Goal: Task Accomplishment & Management: Manage account settings

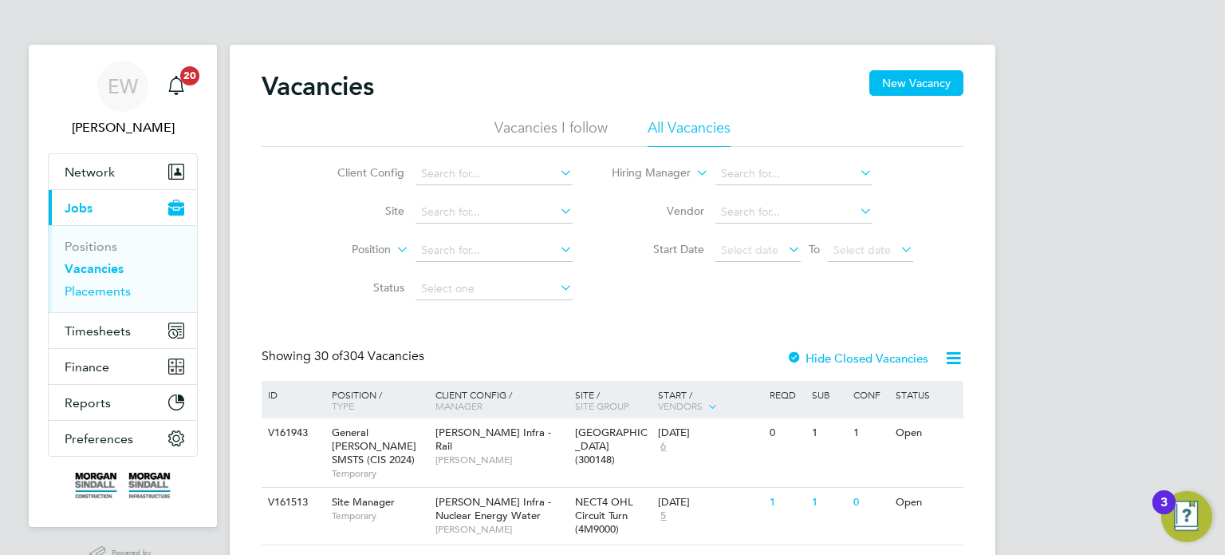
click at [106, 294] on link "Placements" at bounding box center [98, 290] width 66 height 15
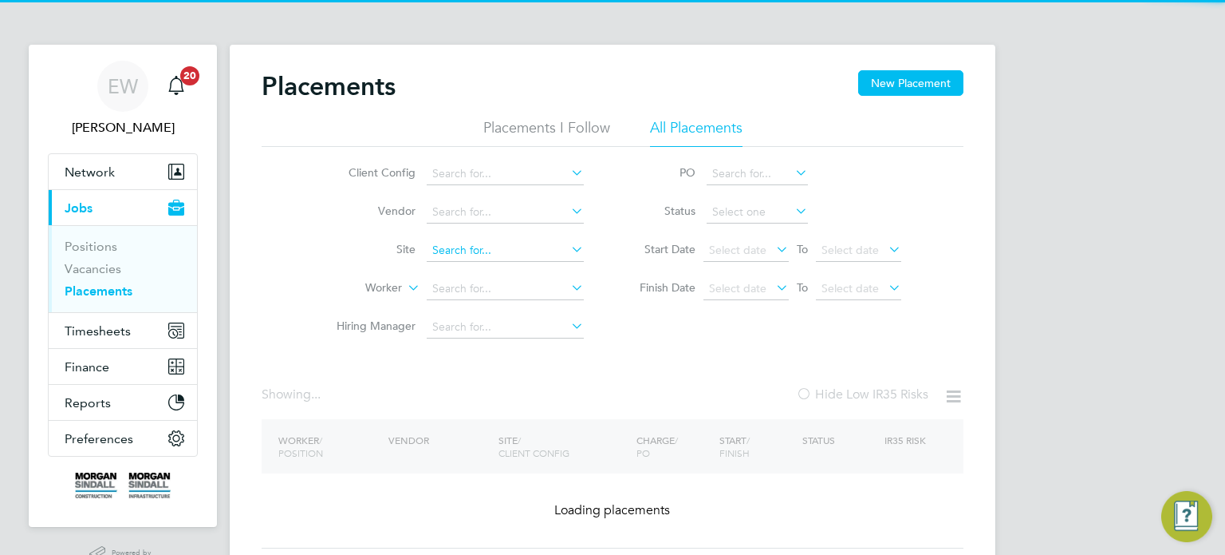
click at [458, 248] on input at bounding box center [505, 250] width 157 height 22
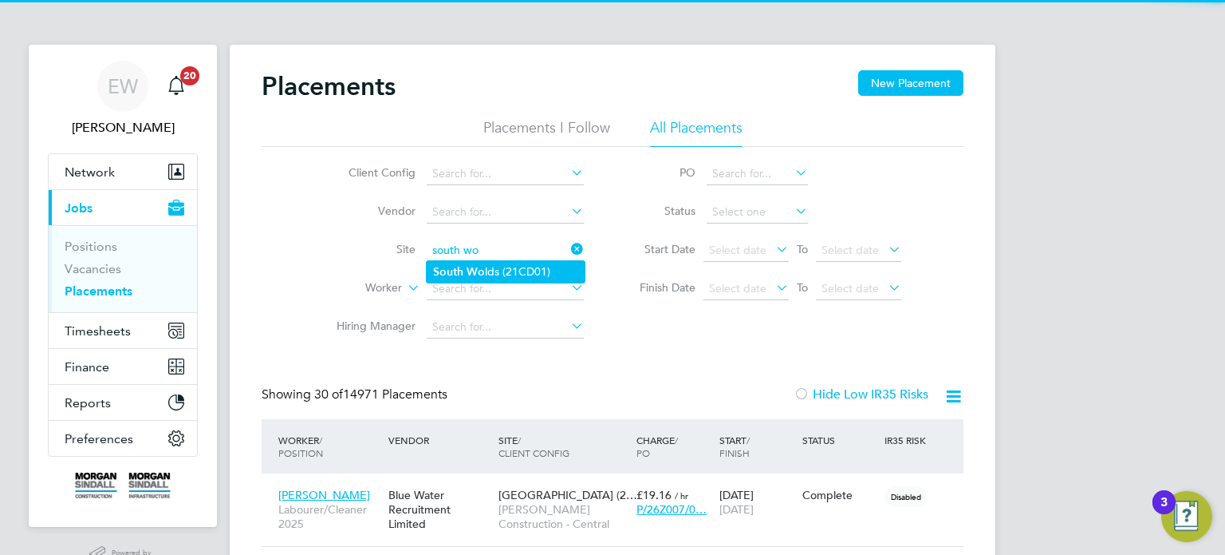
click at [529, 267] on li "South Wo lds (21CD01)" at bounding box center [506, 272] width 158 height 22
type input "South Wolds (21CD01)"
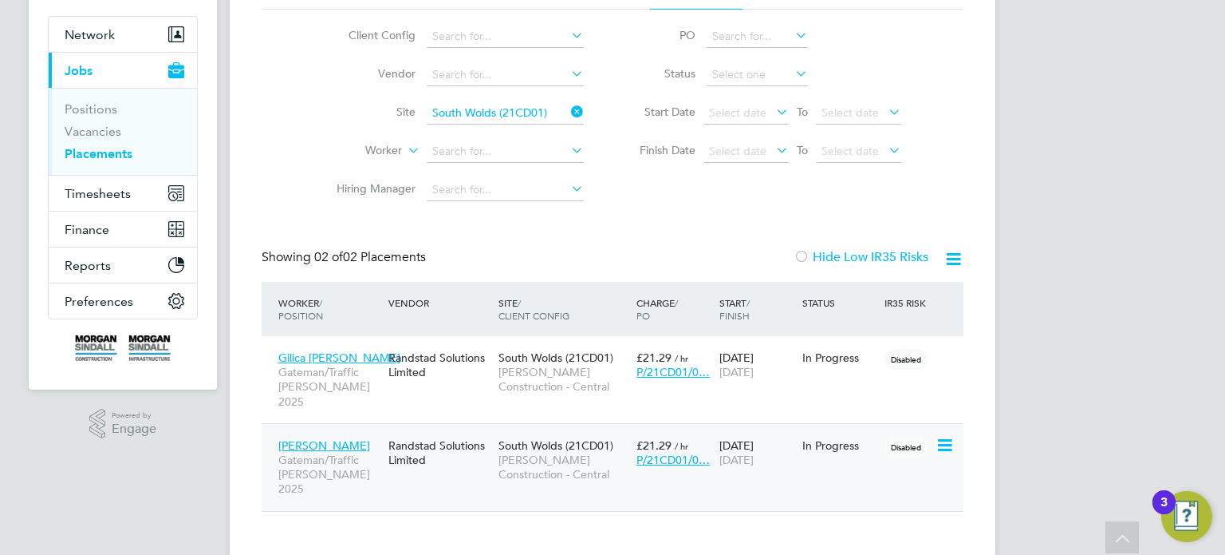
click at [542, 452] on span "Morgan Sindall Construction - Central" at bounding box center [564, 466] width 130 height 29
click at [106, 176] on button "Timesheets" at bounding box center [123, 193] width 148 height 35
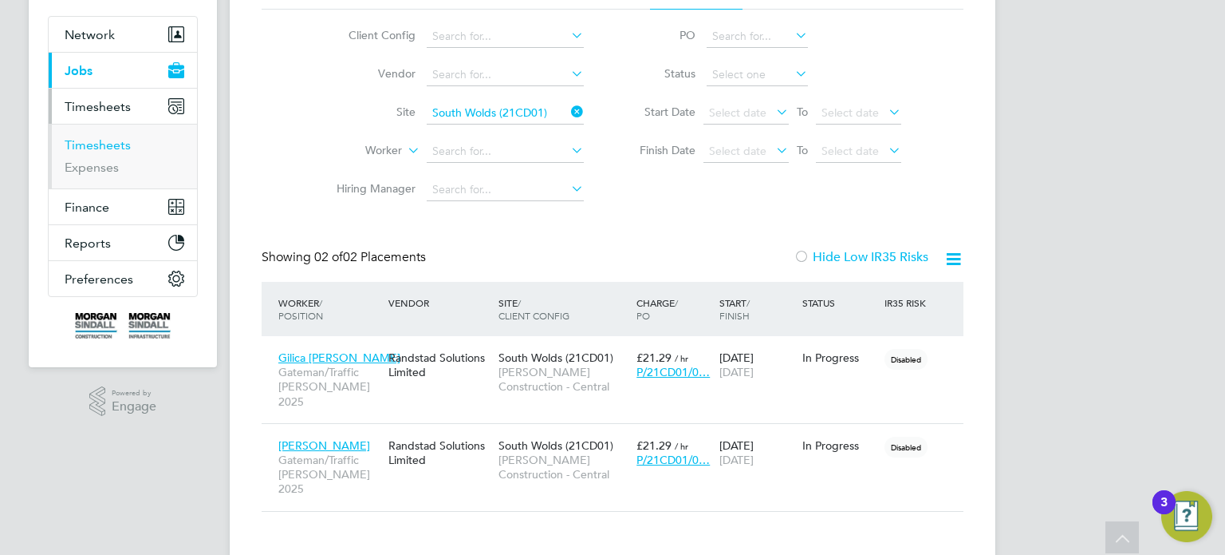
click at [102, 144] on link "Timesheets" at bounding box center [98, 144] width 66 height 15
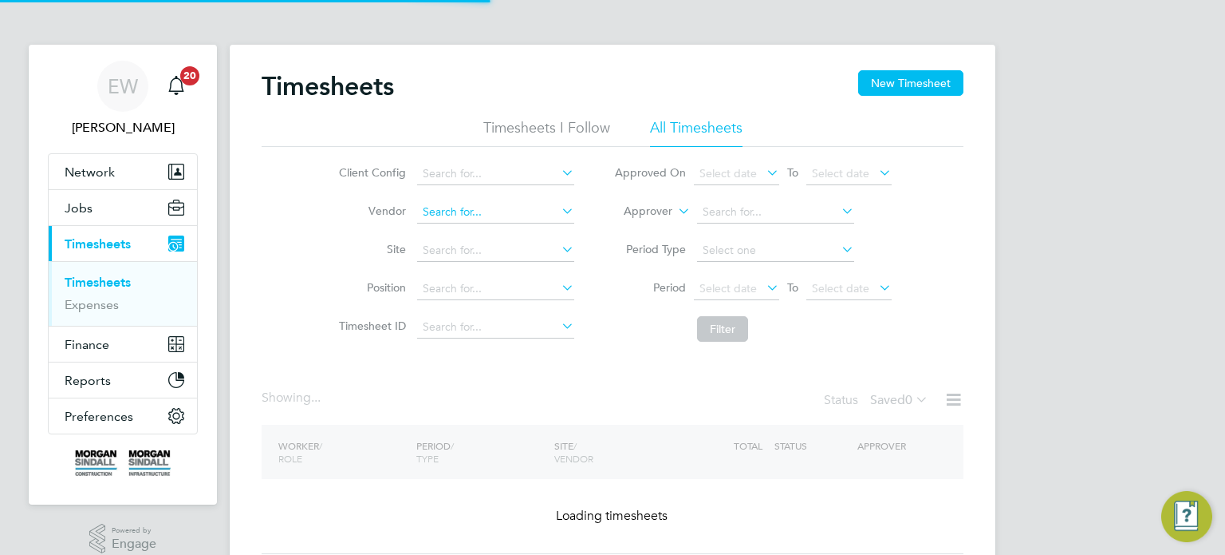
click at [448, 207] on input at bounding box center [495, 212] width 157 height 22
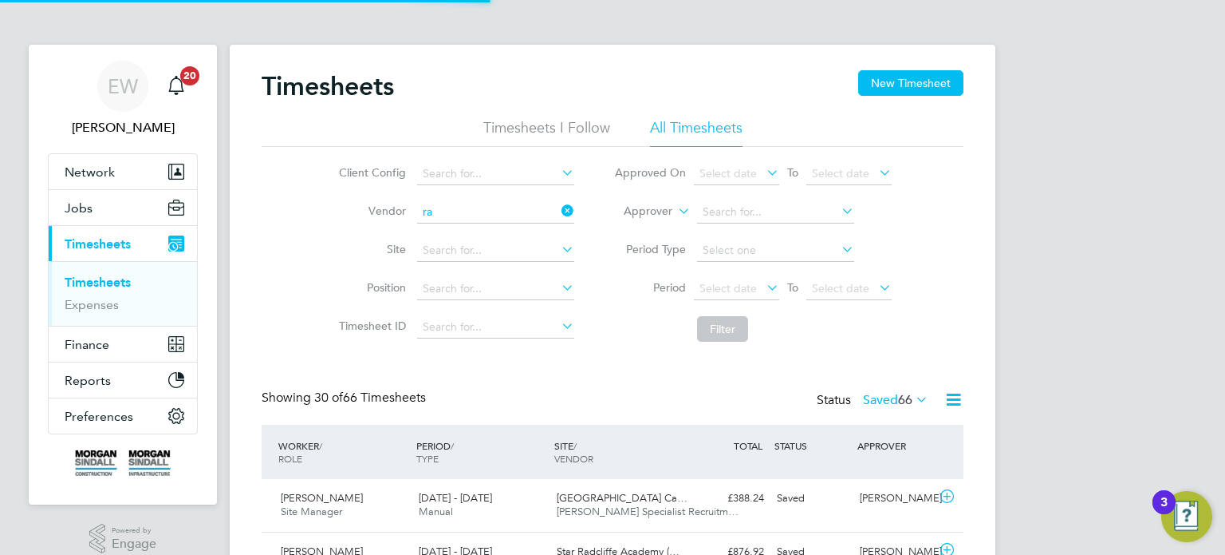
scroll to position [40, 139]
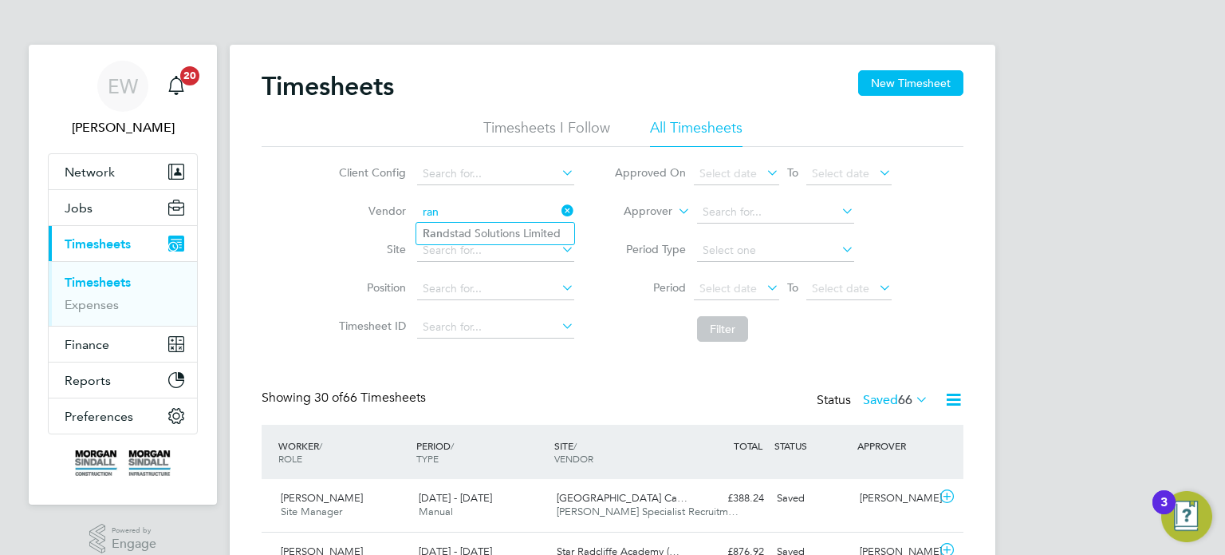
click at [476, 221] on input "ran" at bounding box center [495, 212] width 157 height 22
type input "ran"
click at [476, 222] on ul "Ran dstad Solutions Limited" at bounding box center [496, 233] width 160 height 23
click at [476, 219] on input at bounding box center [495, 212] width 157 height 22
click at [517, 231] on li "Rand stad Solutions Limited" at bounding box center [495, 234] width 158 height 22
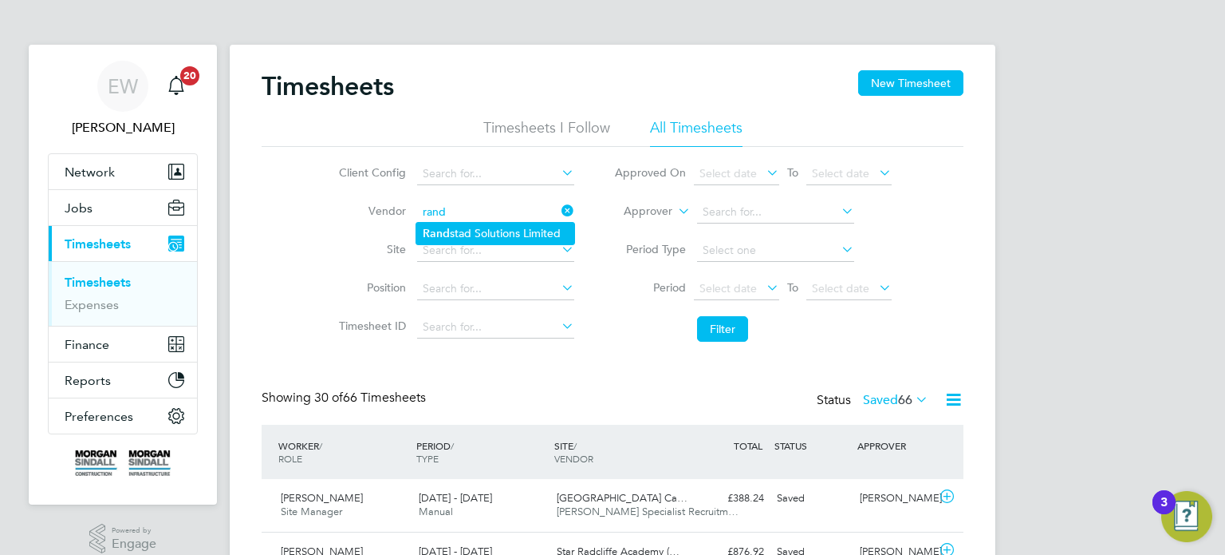
type input "Randstad Solutions Limited"
click at [722, 294] on span "Select date" at bounding box center [736, 289] width 85 height 22
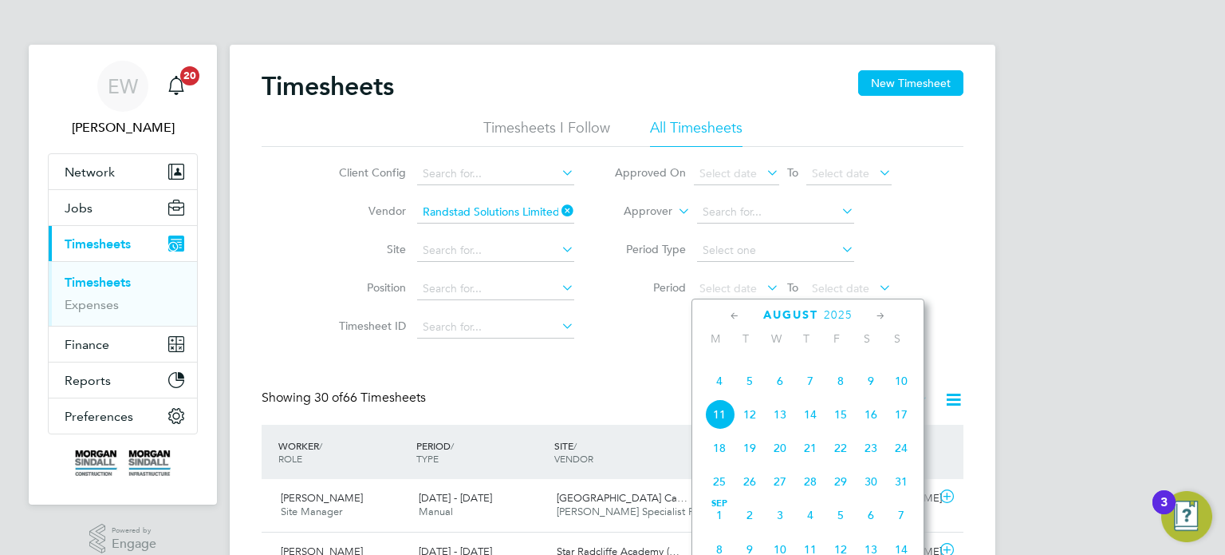
click at [874, 361] on span "2" at bounding box center [871, 346] width 30 height 30
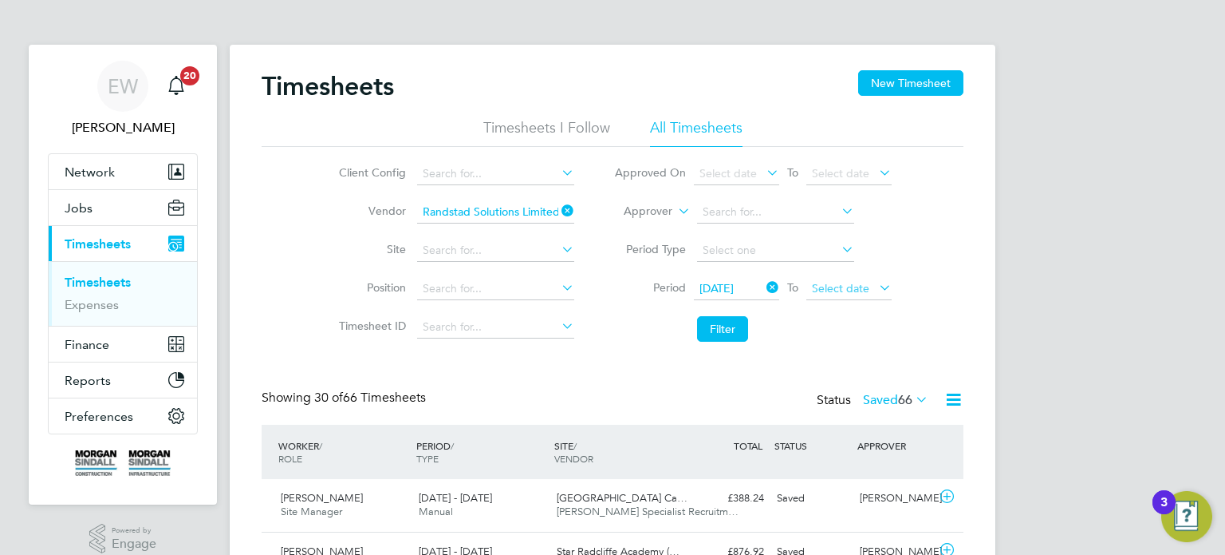
click at [835, 290] on span "Select date" at bounding box center [840, 288] width 57 height 14
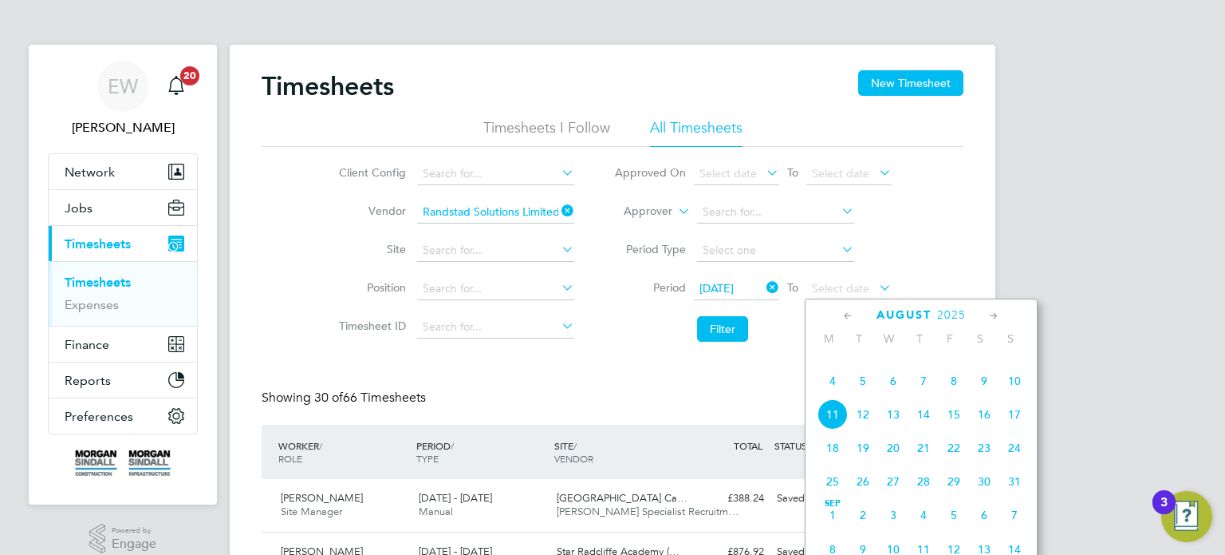
click at [961, 396] on span "8" at bounding box center [954, 380] width 30 height 30
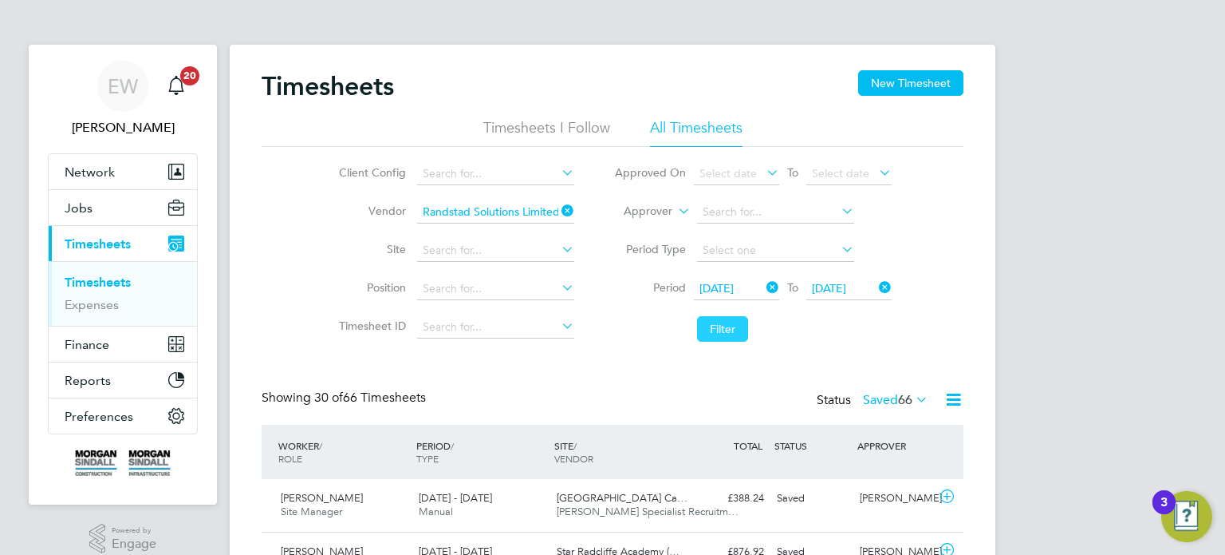
click at [706, 319] on button "Filter" at bounding box center [722, 329] width 51 height 26
click at [889, 398] on label "Saved 2" at bounding box center [899, 400] width 58 height 16
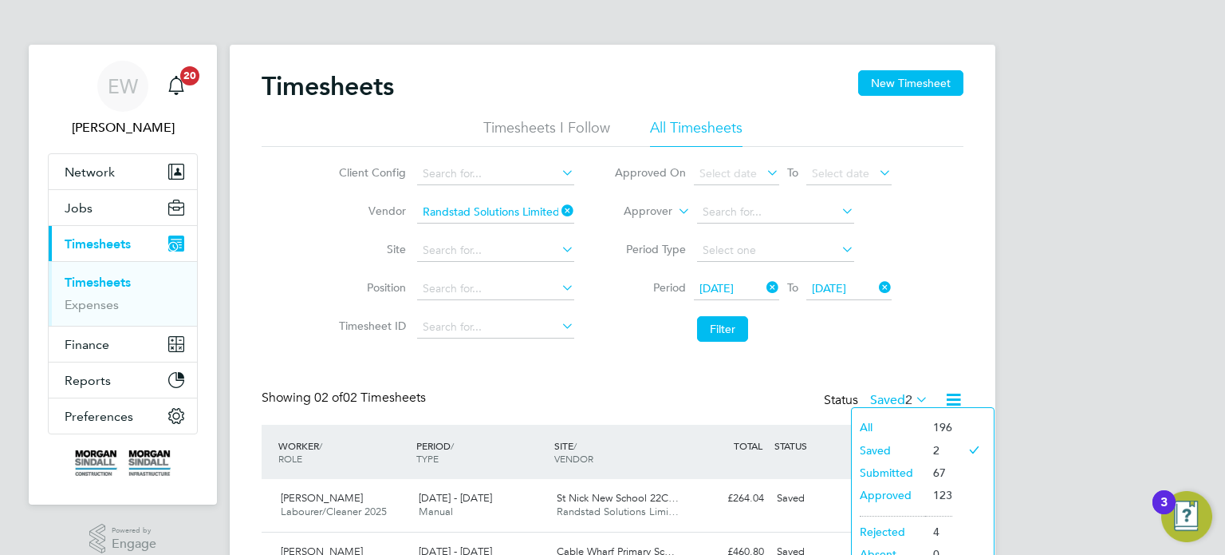
click at [799, 365] on div "Timesheets New Timesheet Timesheets I Follow All Timesheets Client Config Vendo…" at bounding box center [613, 327] width 702 height 515
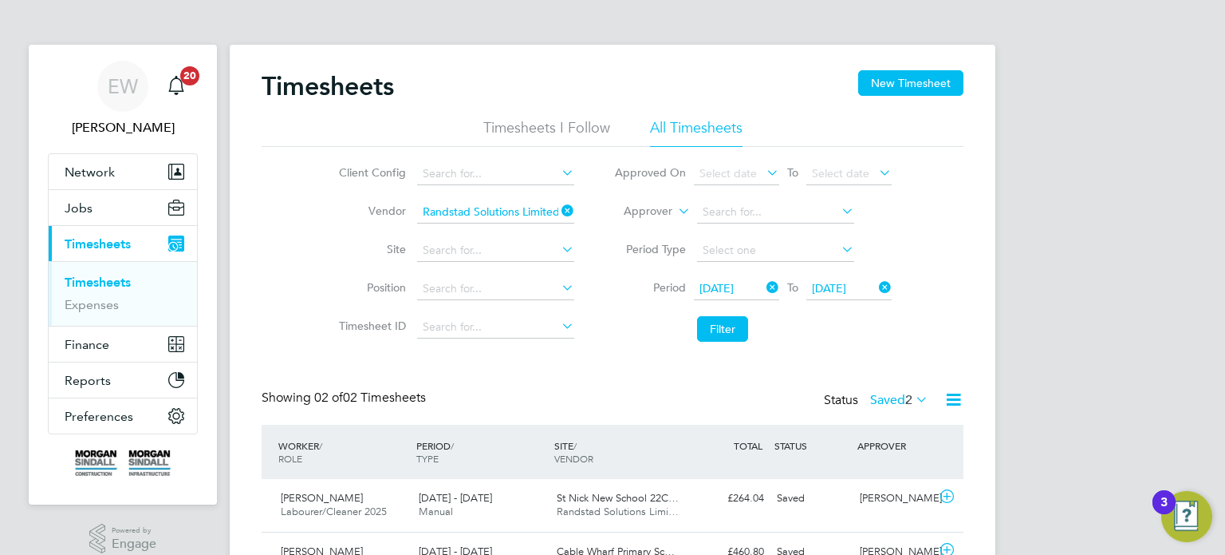
click at [874, 395] on label "Saved 2" at bounding box center [899, 400] width 58 height 16
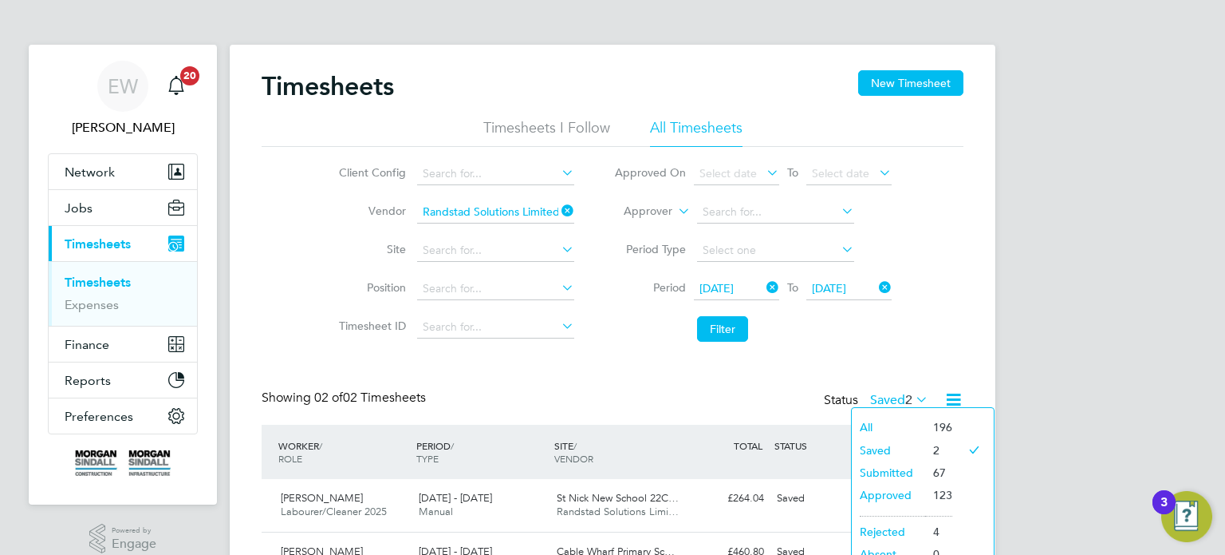
click at [870, 368] on div "Timesheets New Timesheet Timesheets I Follow All Timesheets Client Config Vendo…" at bounding box center [613, 327] width 702 height 515
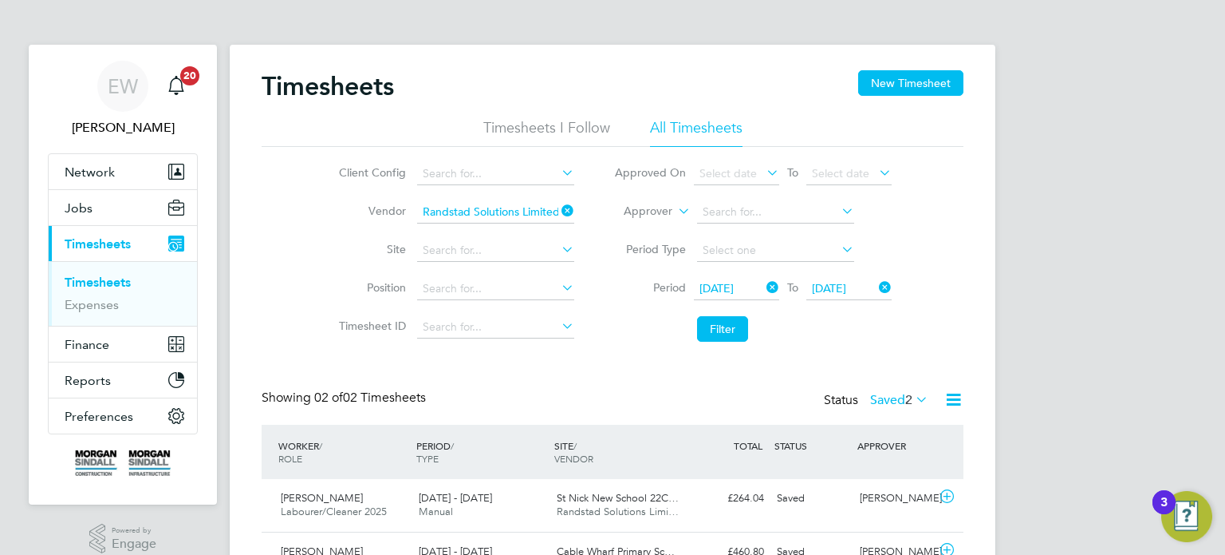
click at [898, 386] on div "Timesheets New Timesheet Timesheets I Follow All Timesheets Client Config Vendo…" at bounding box center [613, 327] width 702 height 515
click at [894, 395] on label "Saved 2" at bounding box center [899, 400] width 58 height 16
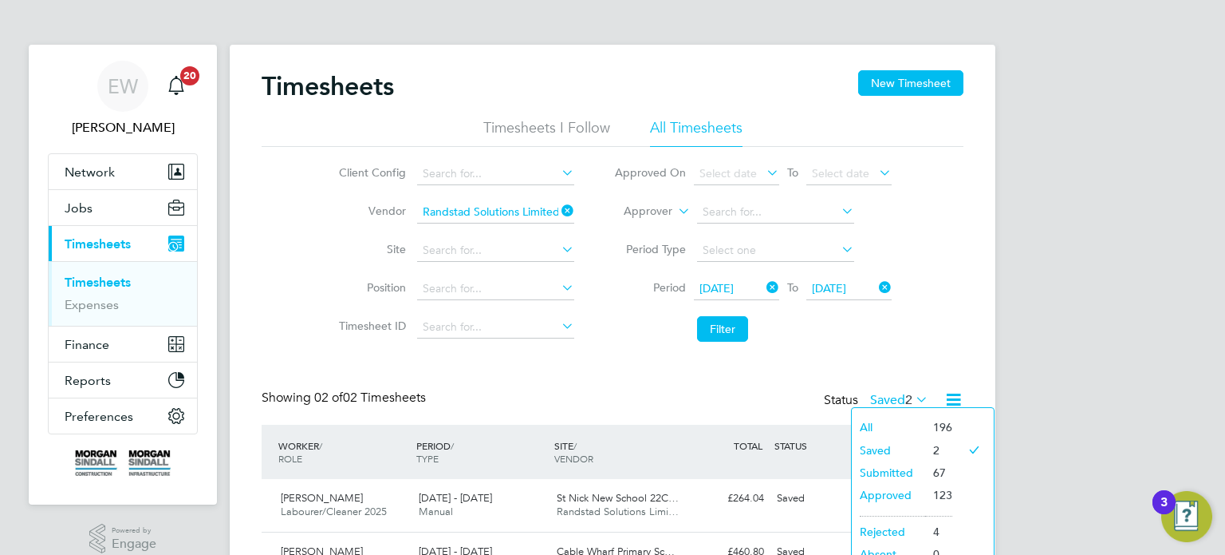
click at [899, 463] on li "Submitted" at bounding box center [888, 472] width 73 height 22
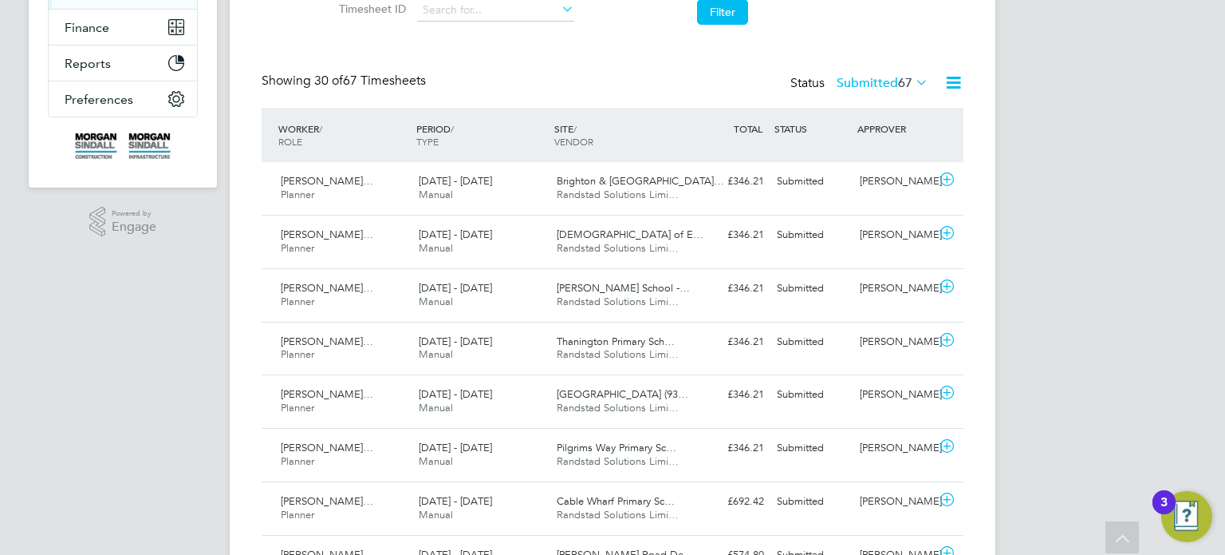
click at [877, 86] on label "Submitted 67" at bounding box center [883, 83] width 92 height 16
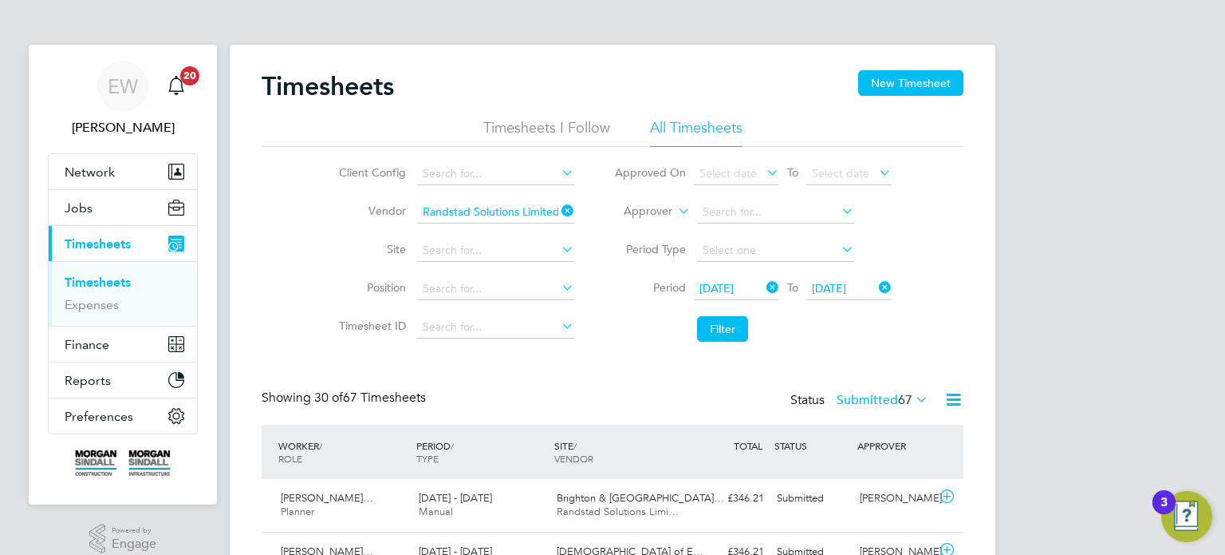
click at [719, 334] on button "Filter" at bounding box center [722, 329] width 51 height 26
click at [881, 406] on label "Submitted 67" at bounding box center [883, 400] width 92 height 16
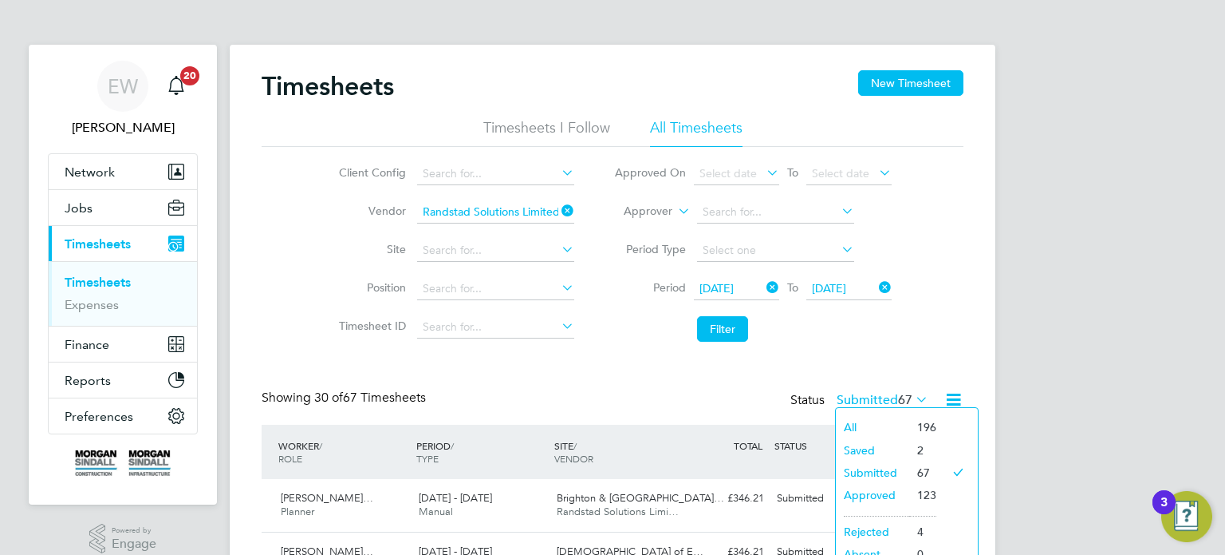
click at [873, 401] on label "Submitted 67" at bounding box center [883, 400] width 92 height 16
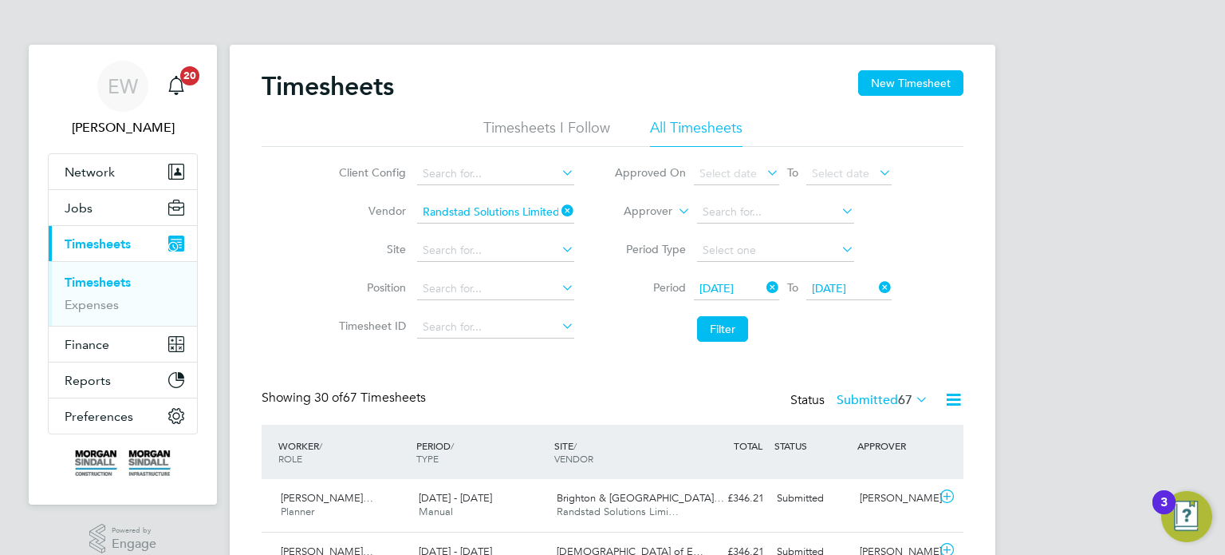
click at [881, 403] on label "Submitted 67" at bounding box center [883, 400] width 92 height 16
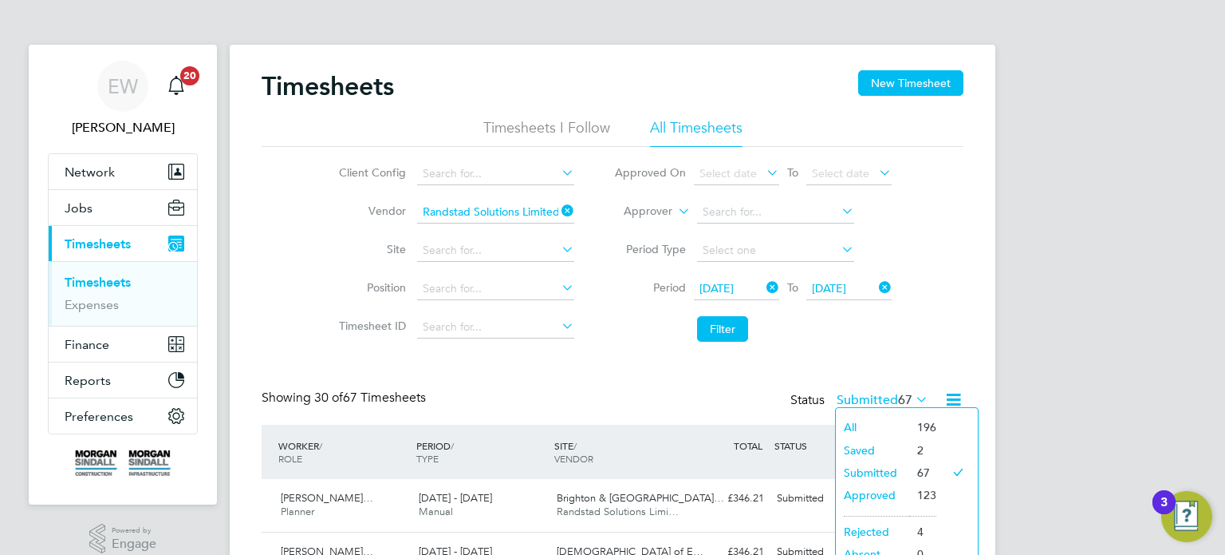
click at [867, 453] on li "Saved" at bounding box center [872, 450] width 73 height 22
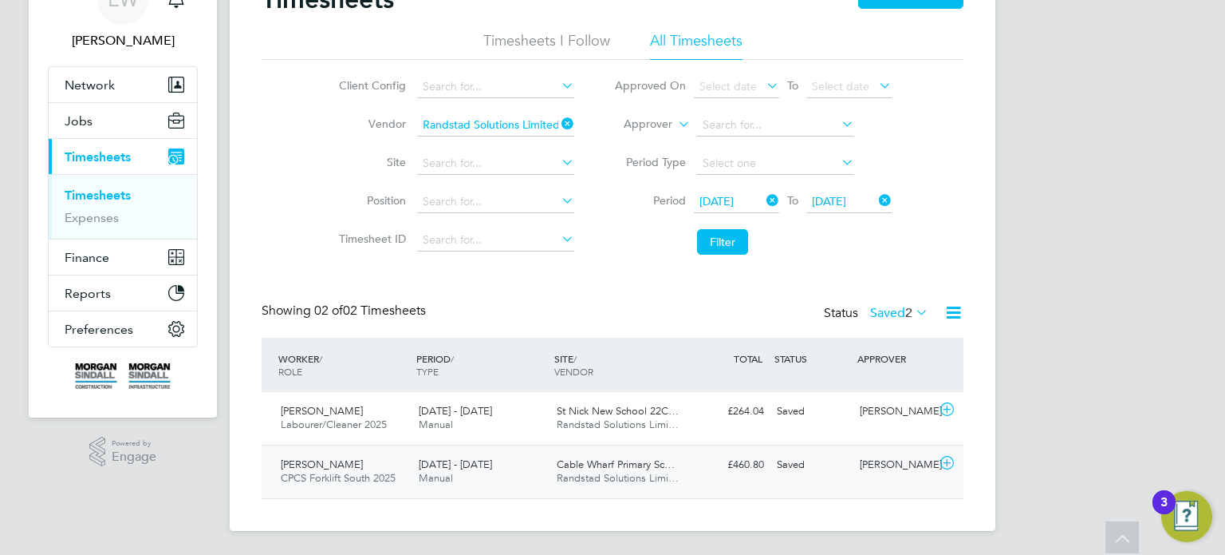
click at [898, 464] on div "Adrian Broadway" at bounding box center [895, 465] width 83 height 26
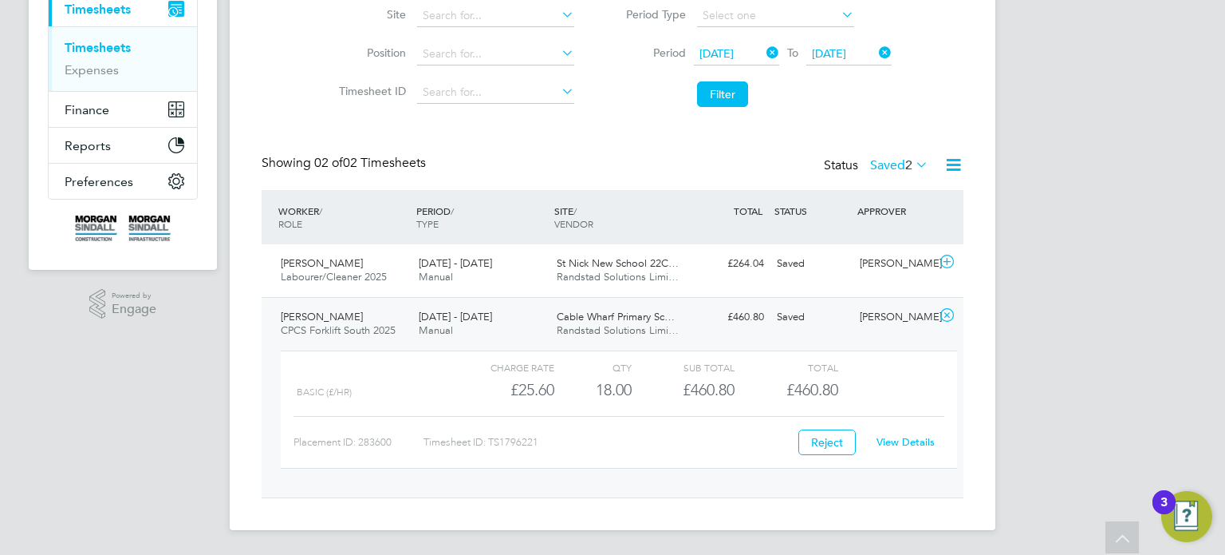
click at [899, 440] on link "View Details" at bounding box center [906, 442] width 58 height 14
click at [906, 168] on span "2" at bounding box center [909, 165] width 7 height 16
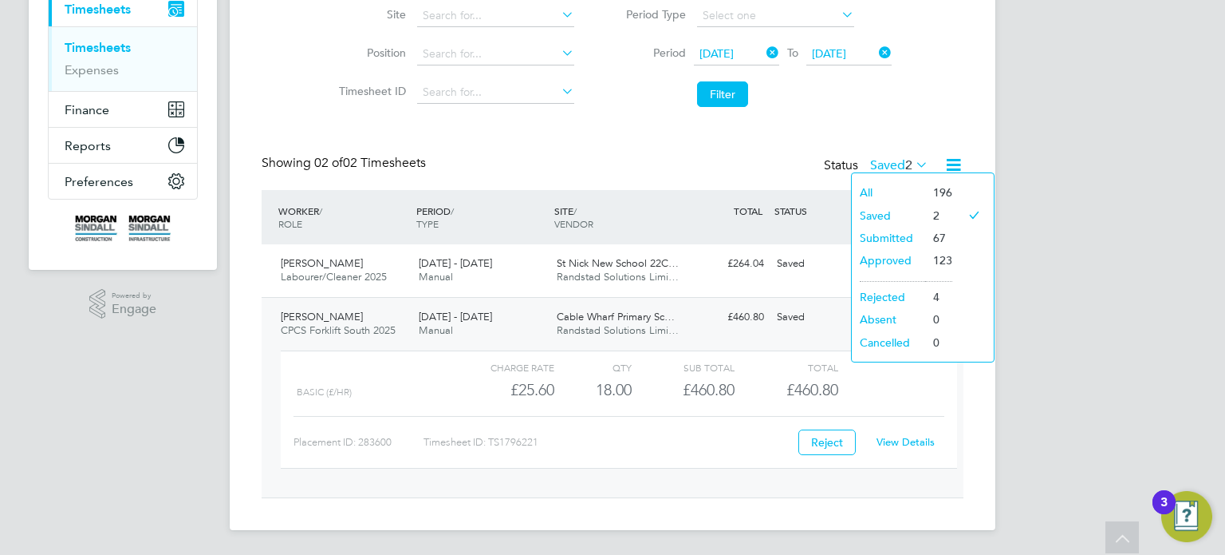
click at [885, 259] on li "Approved" at bounding box center [888, 260] width 73 height 22
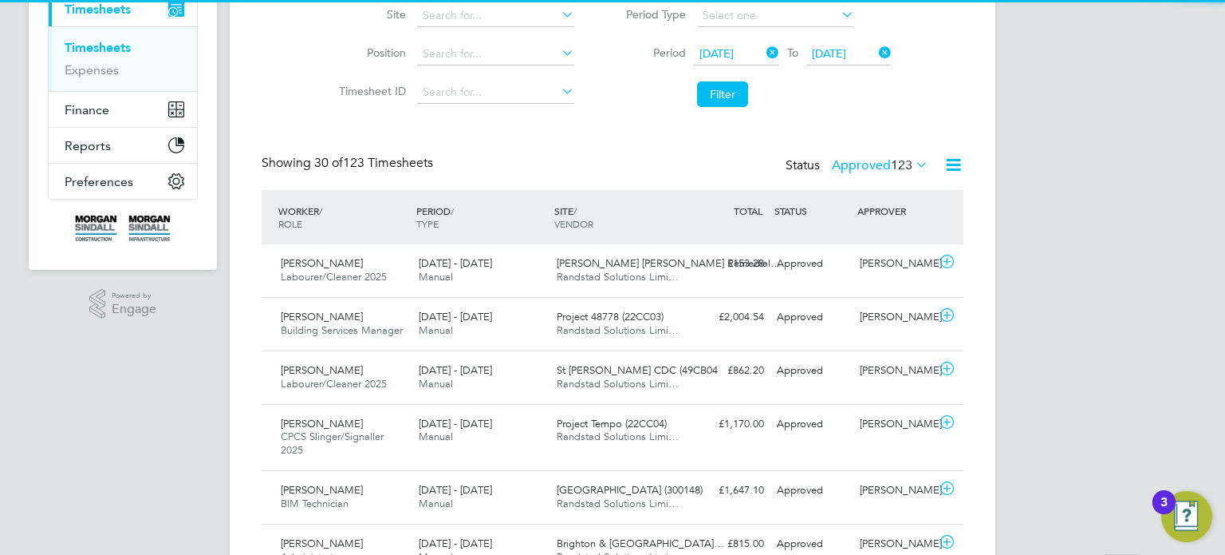
scroll to position [7, 8]
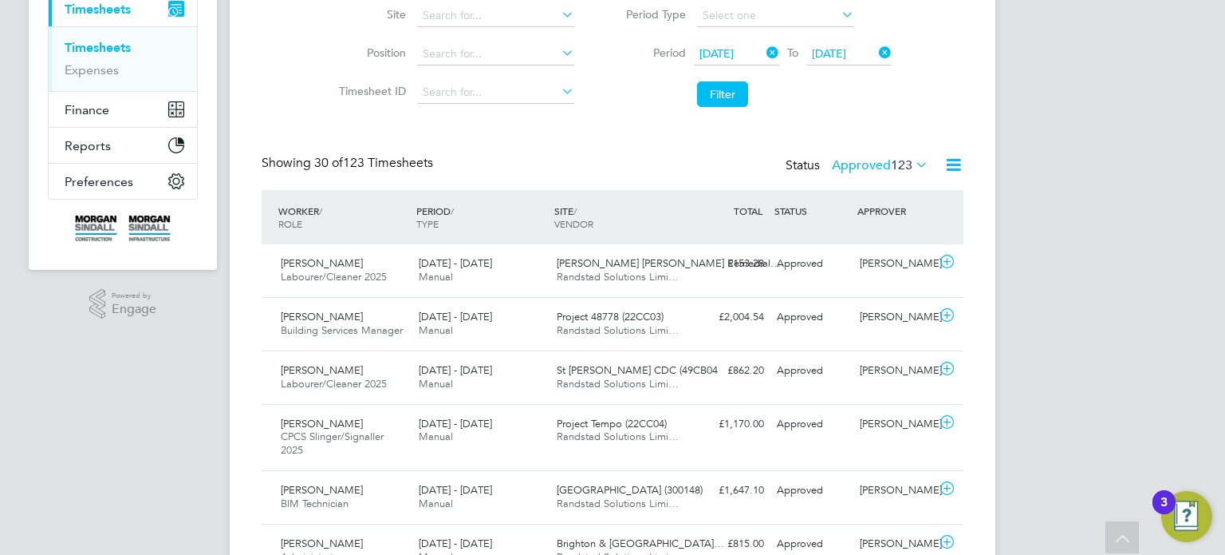
click at [870, 163] on label "Approved 123" at bounding box center [880, 165] width 97 height 16
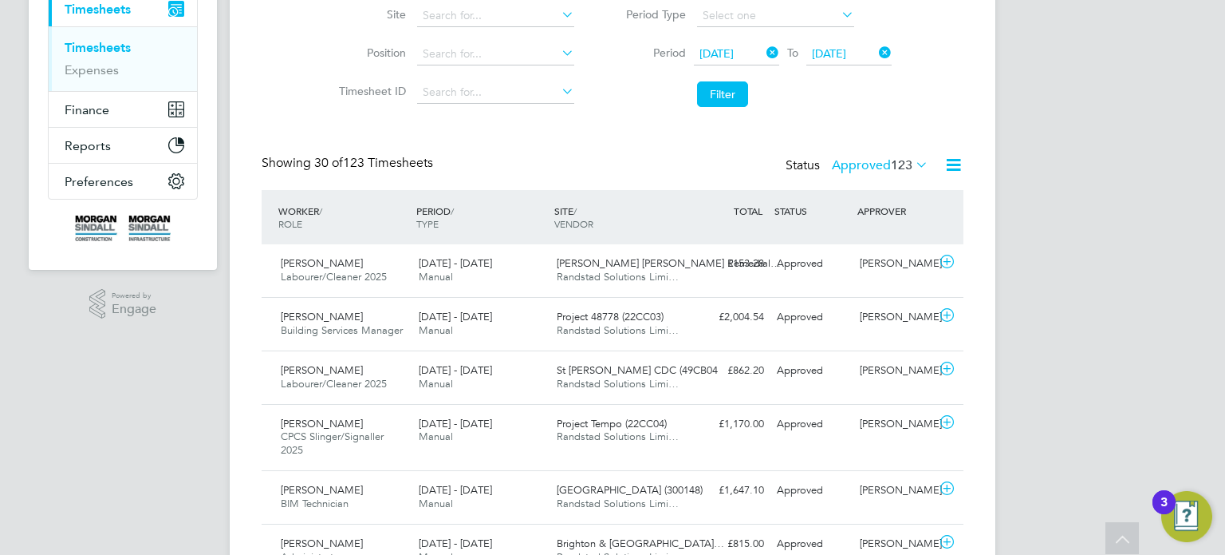
scroll to position [0, 0]
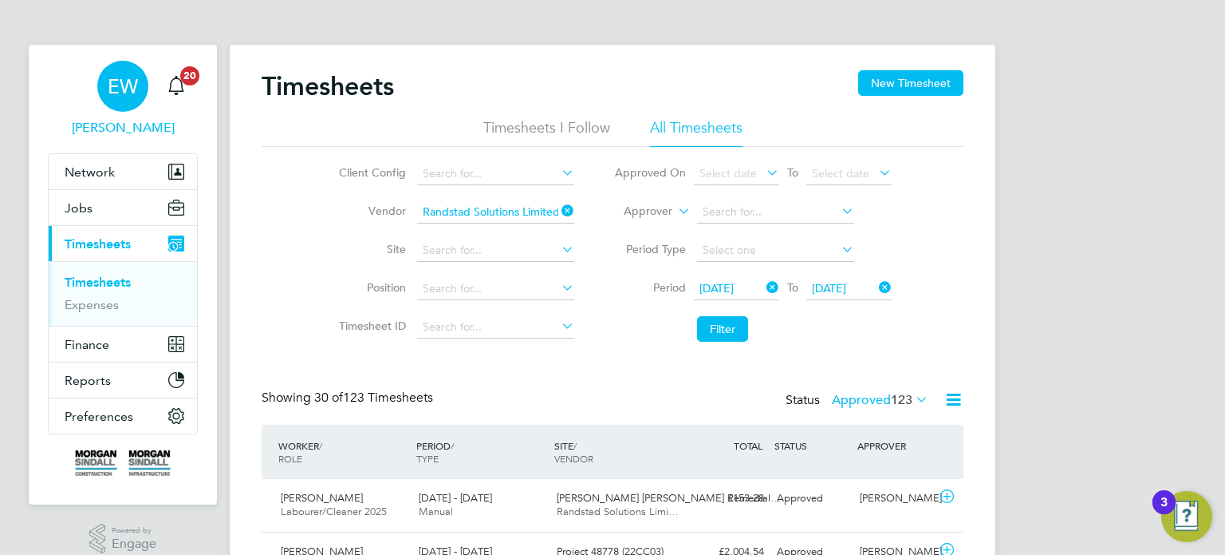
click at [119, 108] on div "EW" at bounding box center [122, 86] width 51 height 51
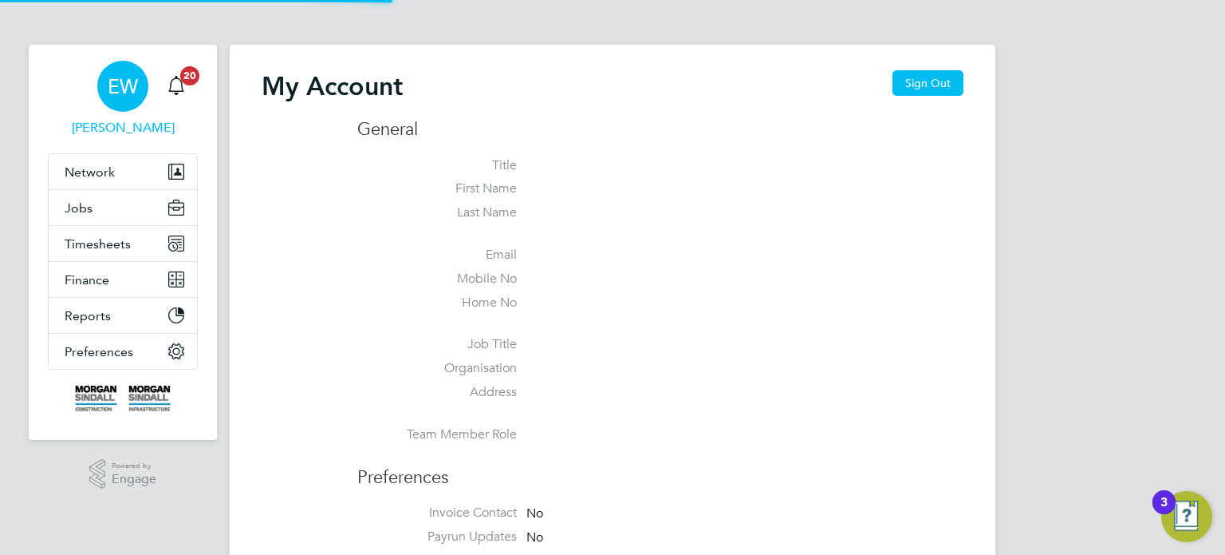
type input "emma.wells@randstad.co.uk"
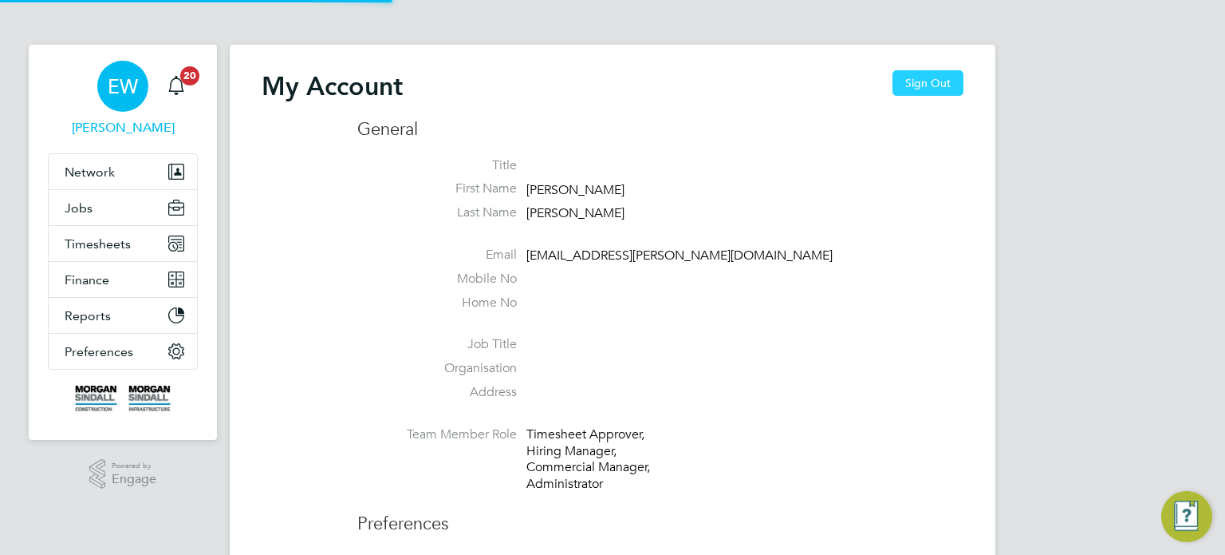
click at [923, 73] on button "Sign Out" at bounding box center [928, 83] width 71 height 26
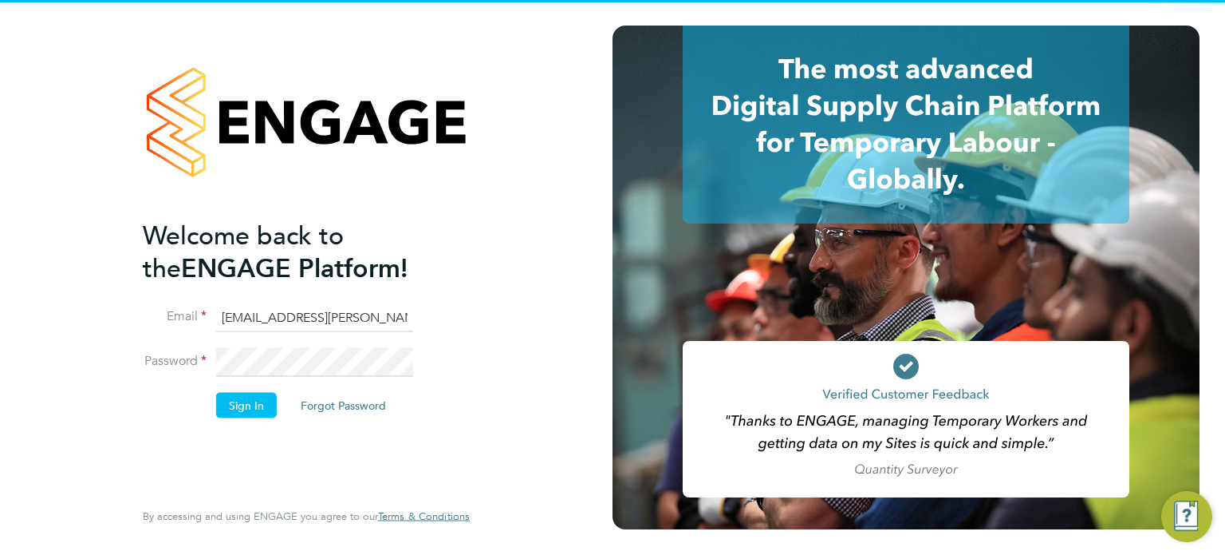
click at [281, 318] on input "emma.wells@randstad.co.uk" at bounding box center [314, 317] width 197 height 29
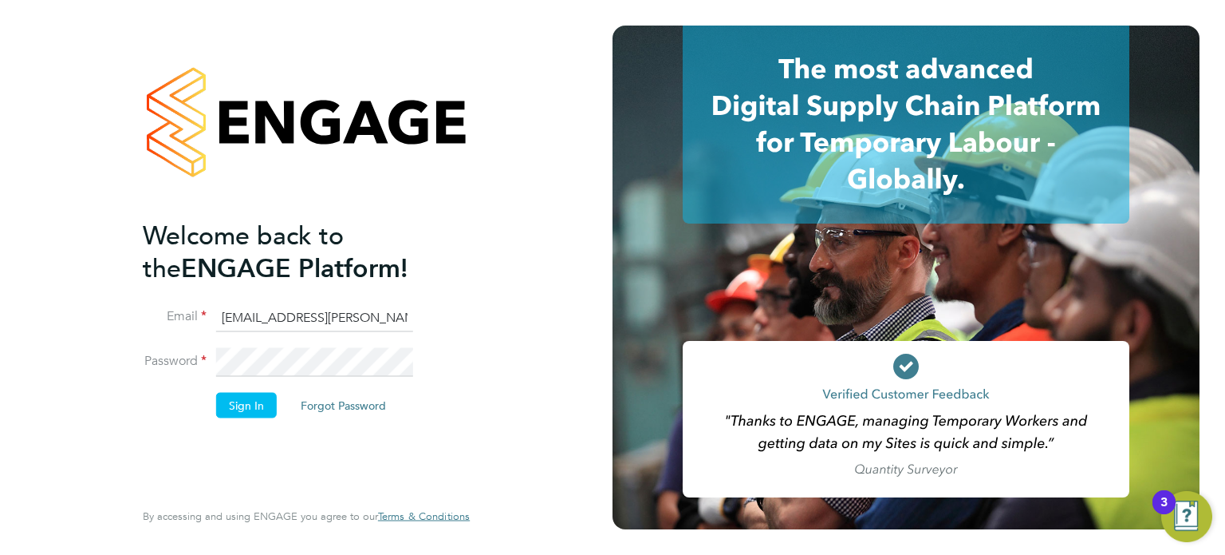
type input "labourdeskmslv@randstadcpe.com"
click at [246, 392] on button "Sign In" at bounding box center [246, 405] width 61 height 26
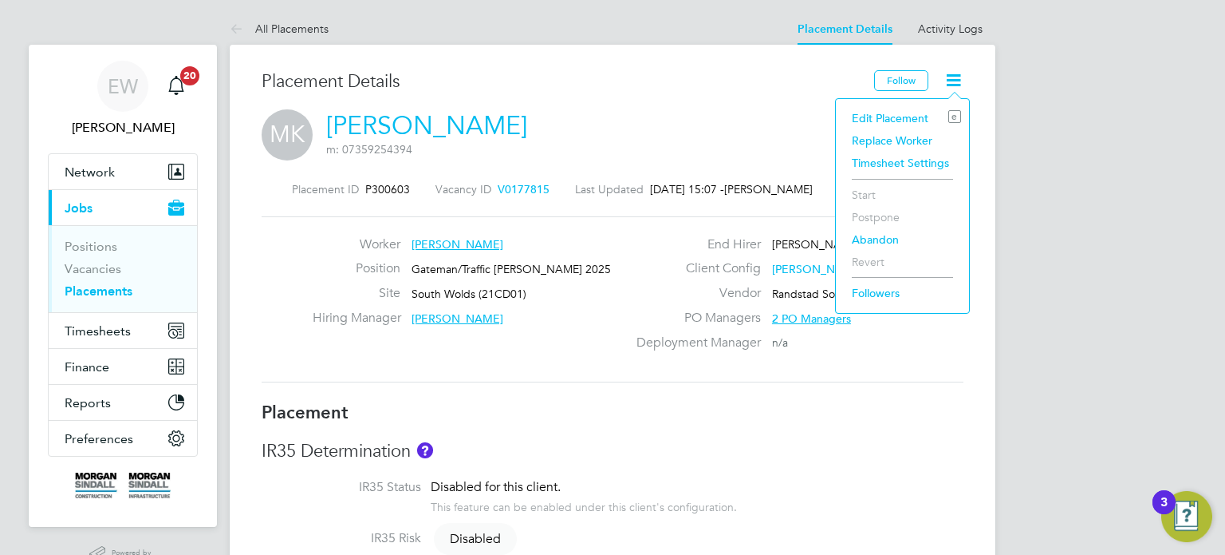
click at [867, 236] on li "Abandon" at bounding box center [902, 239] width 117 height 22
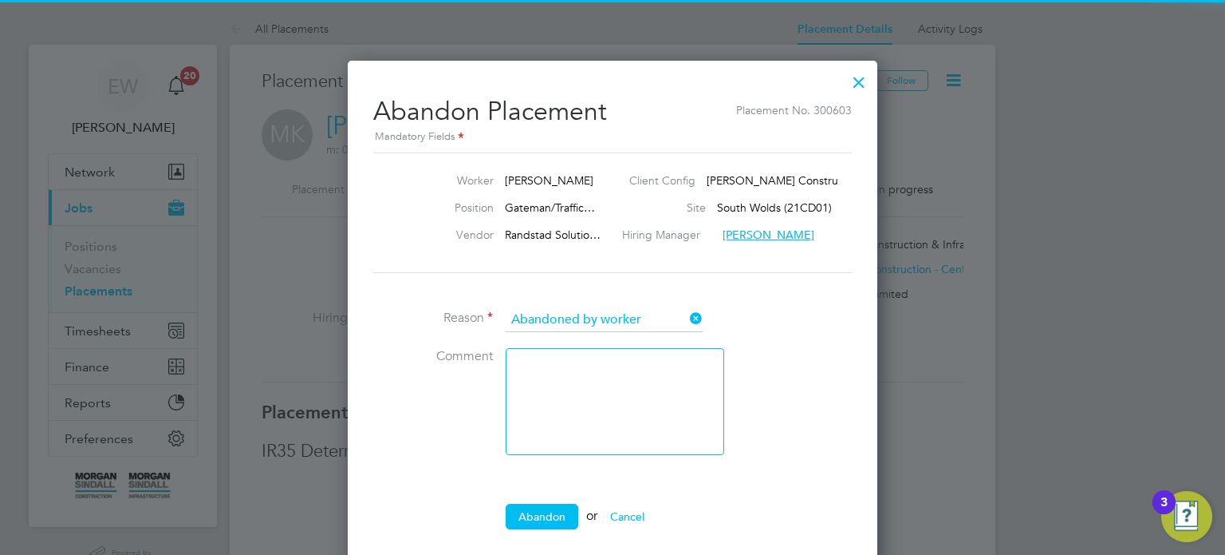
click at [589, 317] on input "Abandoned by worker" at bounding box center [604, 320] width 197 height 24
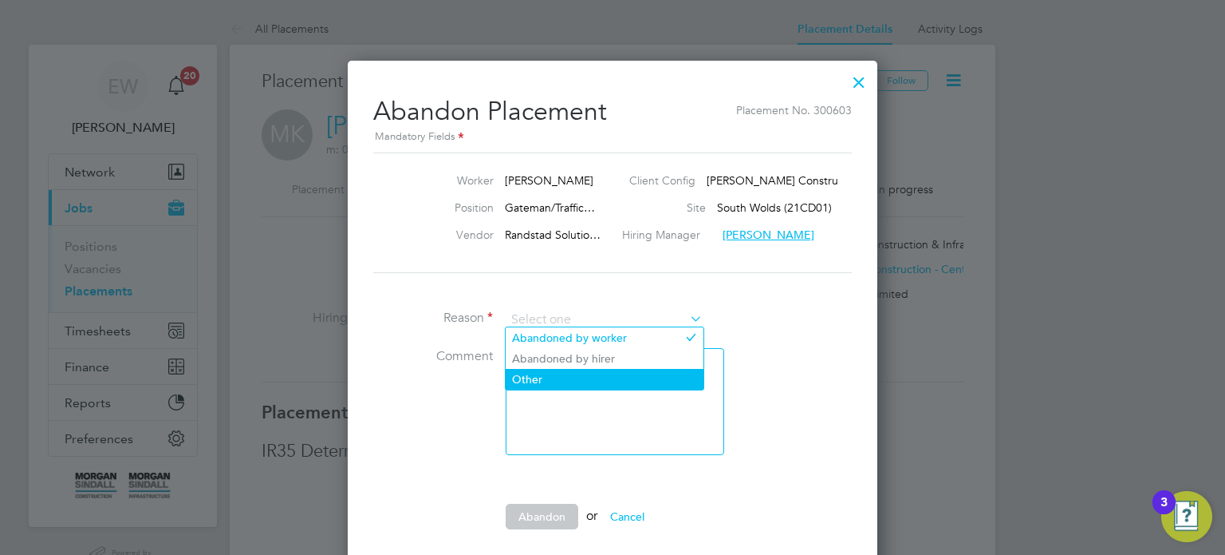
click at [550, 369] on li "Other" at bounding box center [605, 379] width 198 height 21
type input "Other"
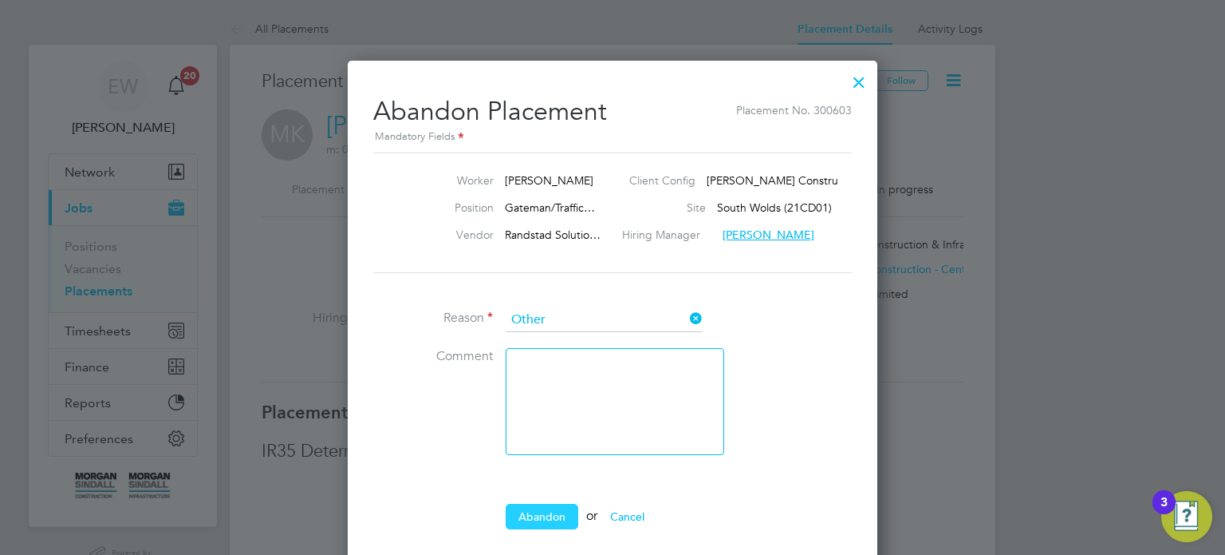
click at [538, 503] on button "Abandon" at bounding box center [542, 516] width 73 height 26
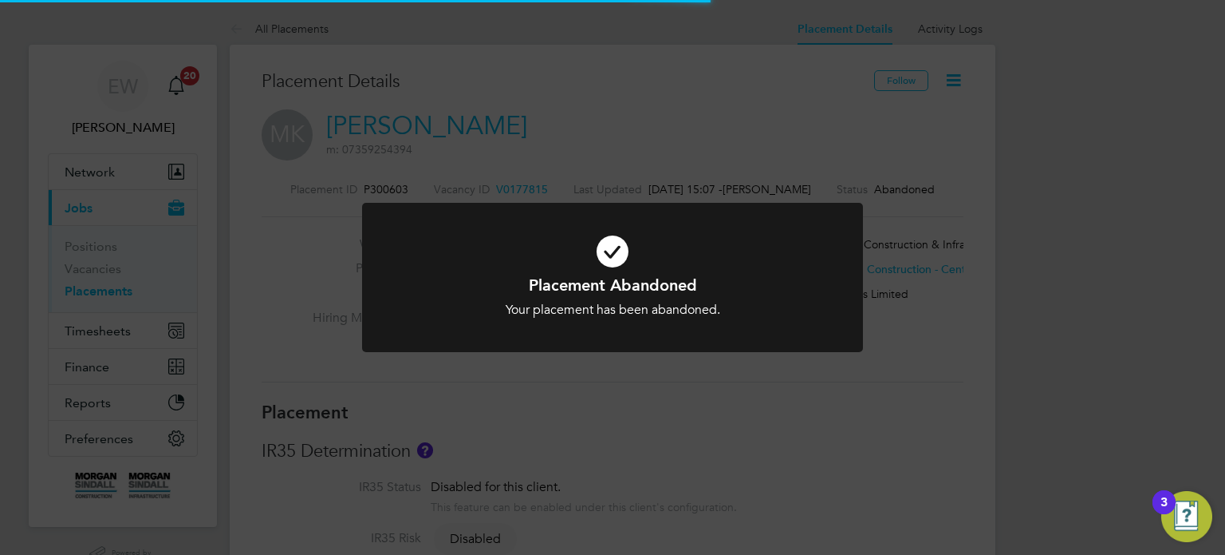
click at [1104, 358] on div "Placement Abandoned Your placement has been abandoned. Cancel Okay" at bounding box center [612, 277] width 1225 height 555
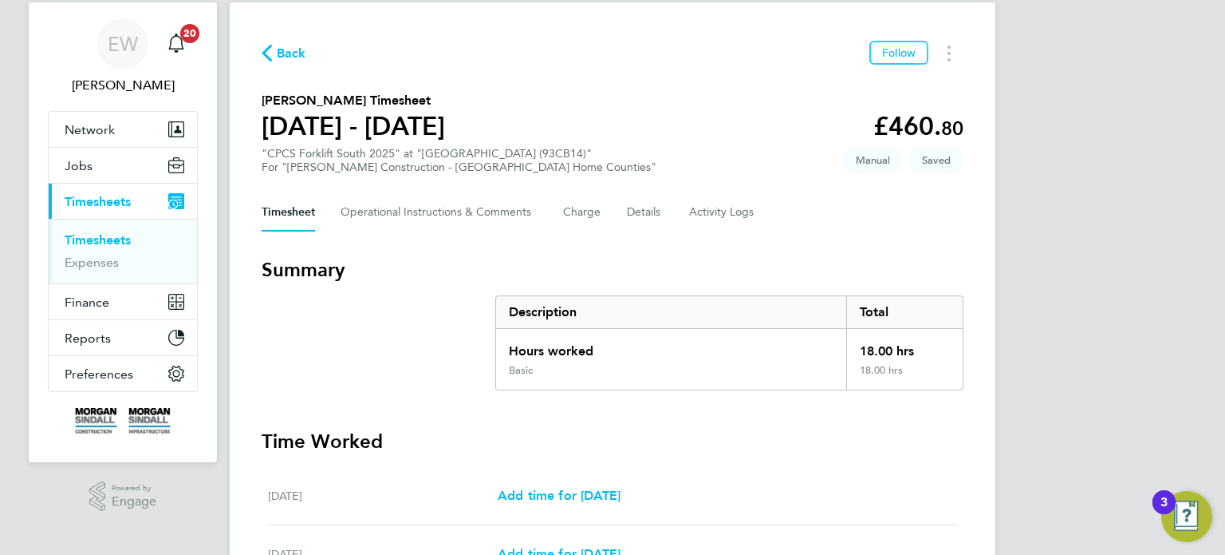
scroll to position [538, 0]
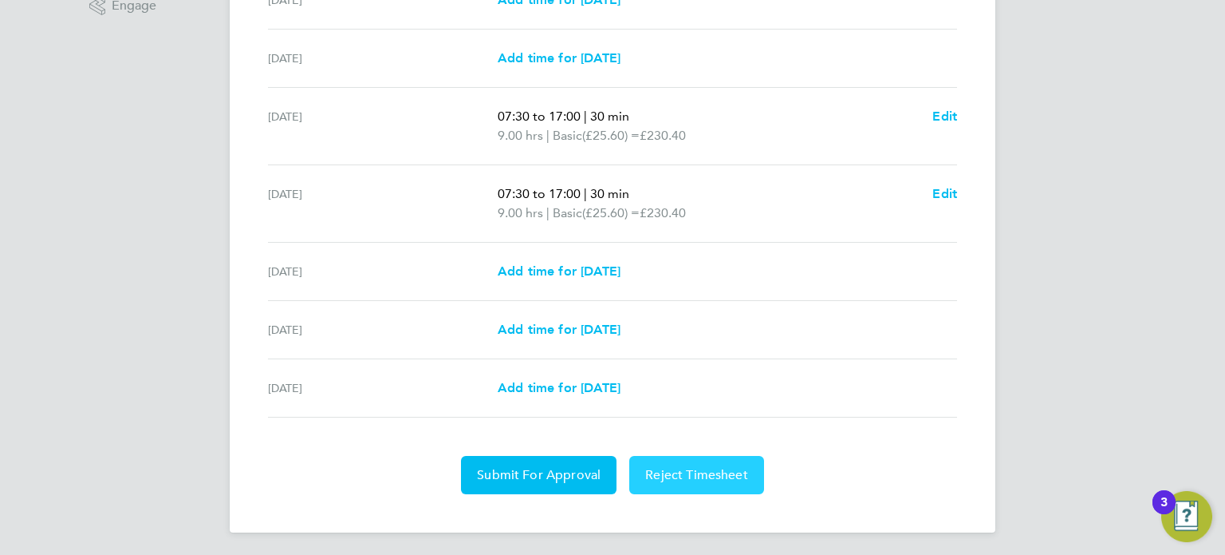
click at [670, 462] on button "Reject Timesheet" at bounding box center [696, 475] width 135 height 38
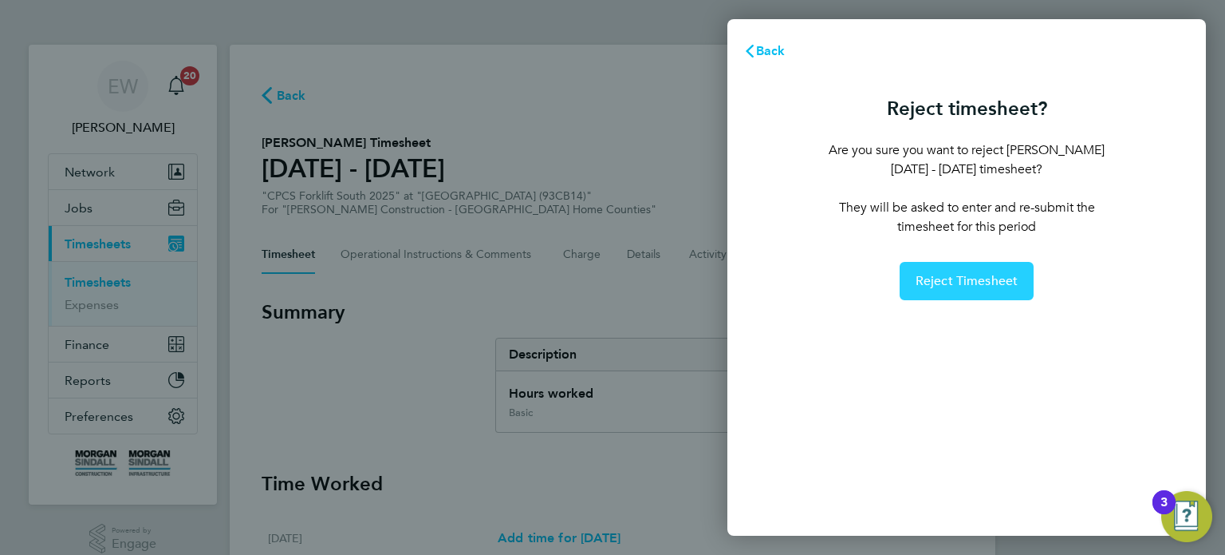
click at [977, 275] on span "Reject Timesheet" at bounding box center [967, 281] width 103 height 16
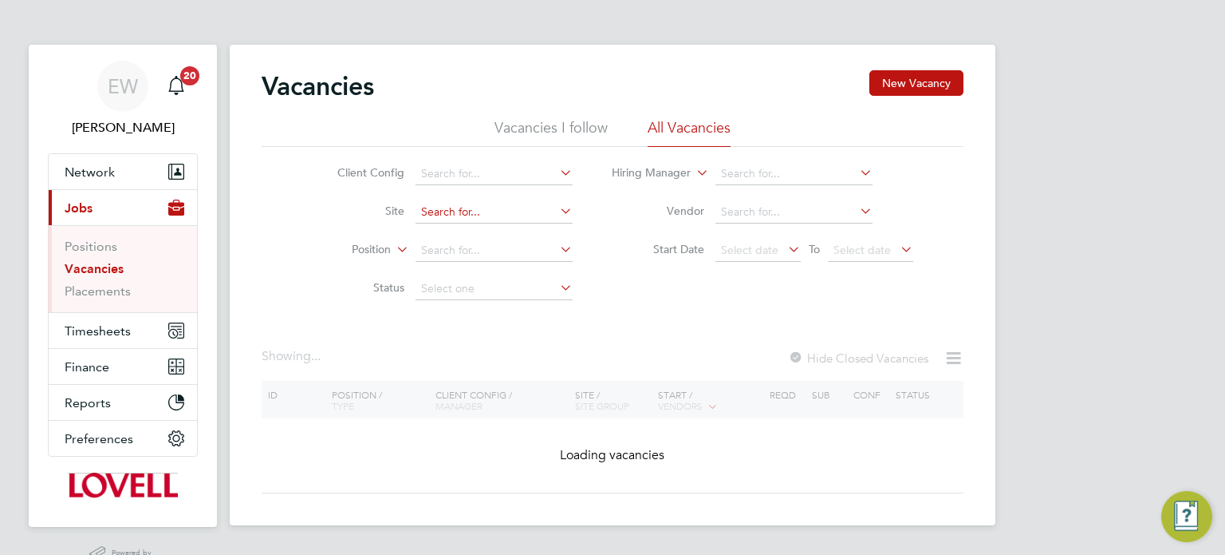
click at [460, 208] on input at bounding box center [494, 212] width 157 height 22
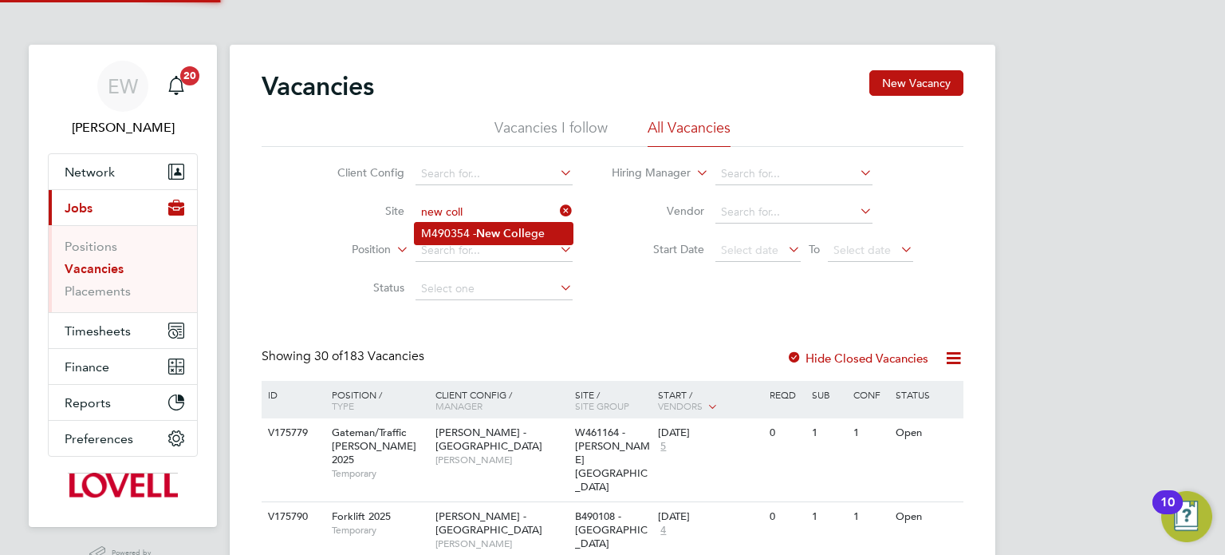
click at [476, 227] on li "M490354 - New Coll ege" at bounding box center [494, 234] width 158 height 22
type input "M490354 - New College"
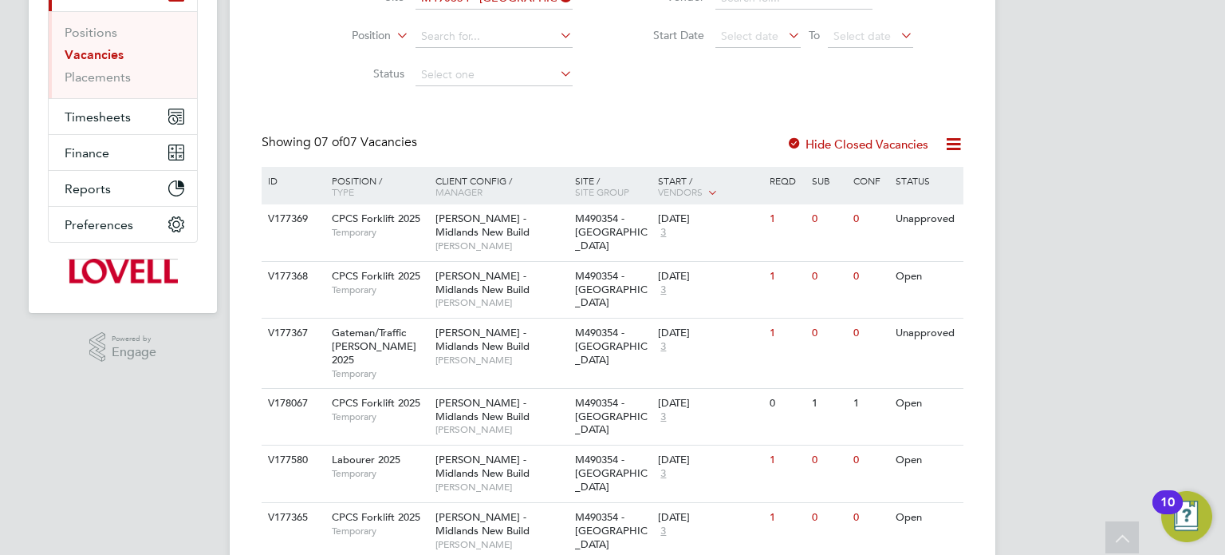
scroll to position [238, 0]
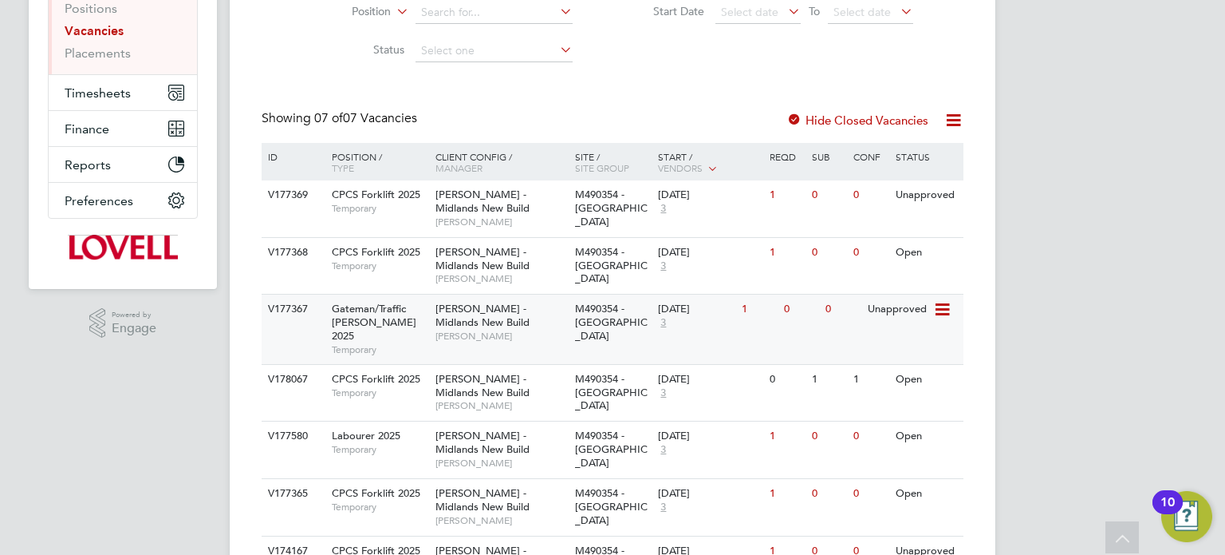
click at [768, 305] on div "V177367 Gateman/Traffic Marshall 2025 Temporary Lovell - Midlands New Build Sim…" at bounding box center [613, 328] width 702 height 69
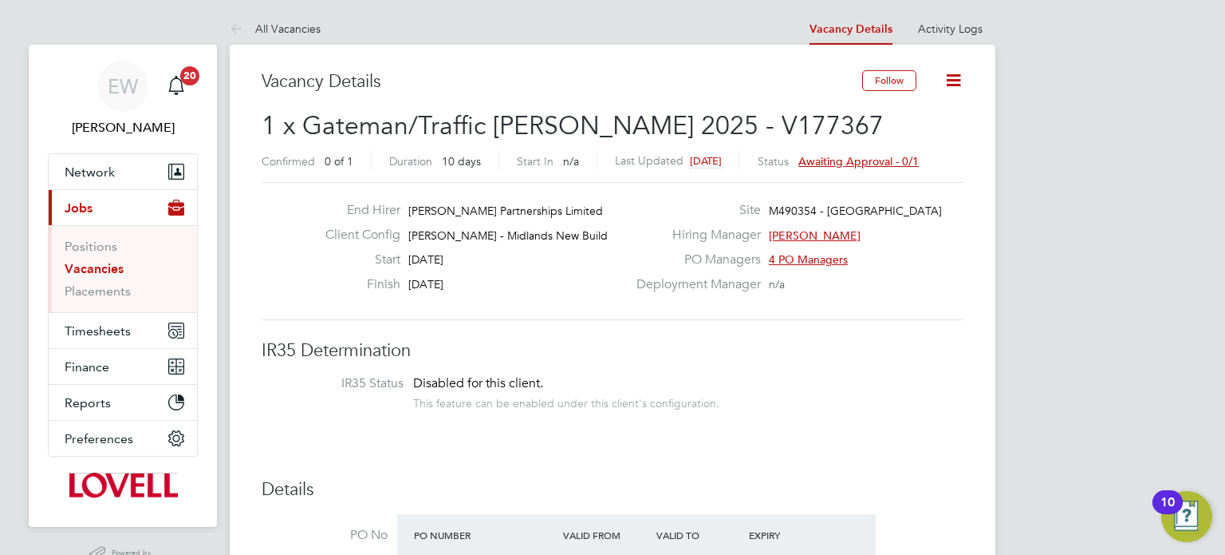
click at [890, 159] on span "Awaiting approval - 0/1" at bounding box center [859, 161] width 120 height 14
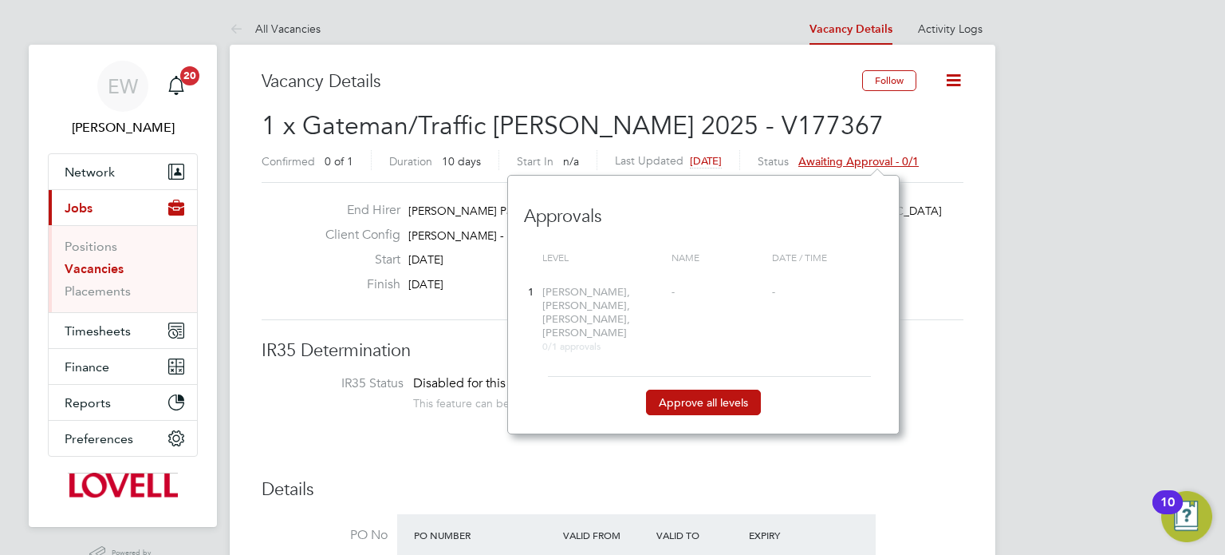
scroll to position [246, 392]
click at [708, 400] on button "Approve all levels" at bounding box center [703, 402] width 115 height 26
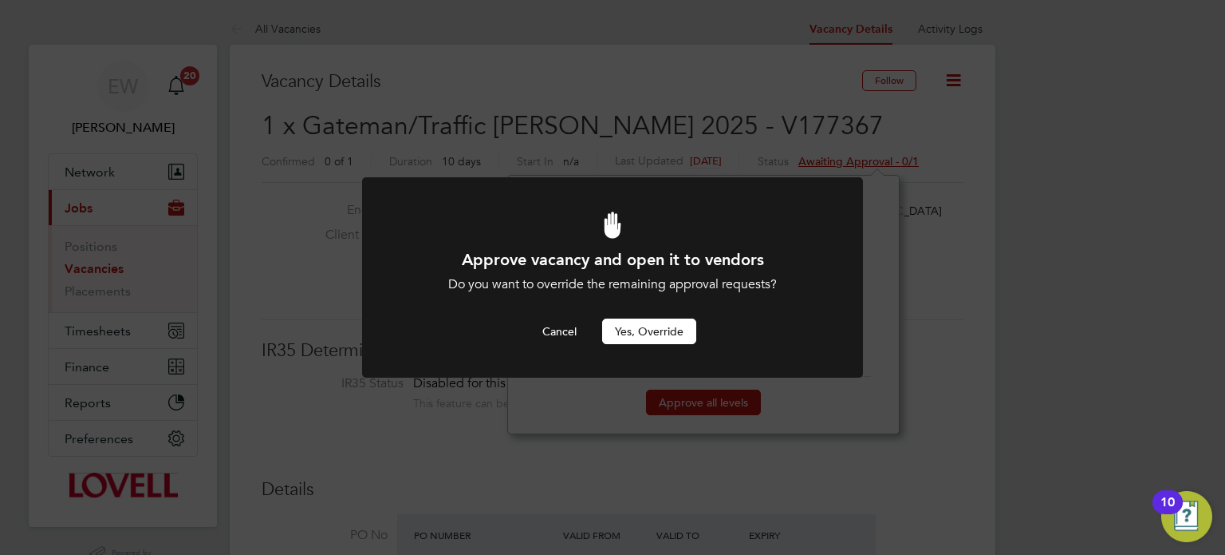
click at [649, 336] on button "Yes, Override" at bounding box center [649, 331] width 94 height 26
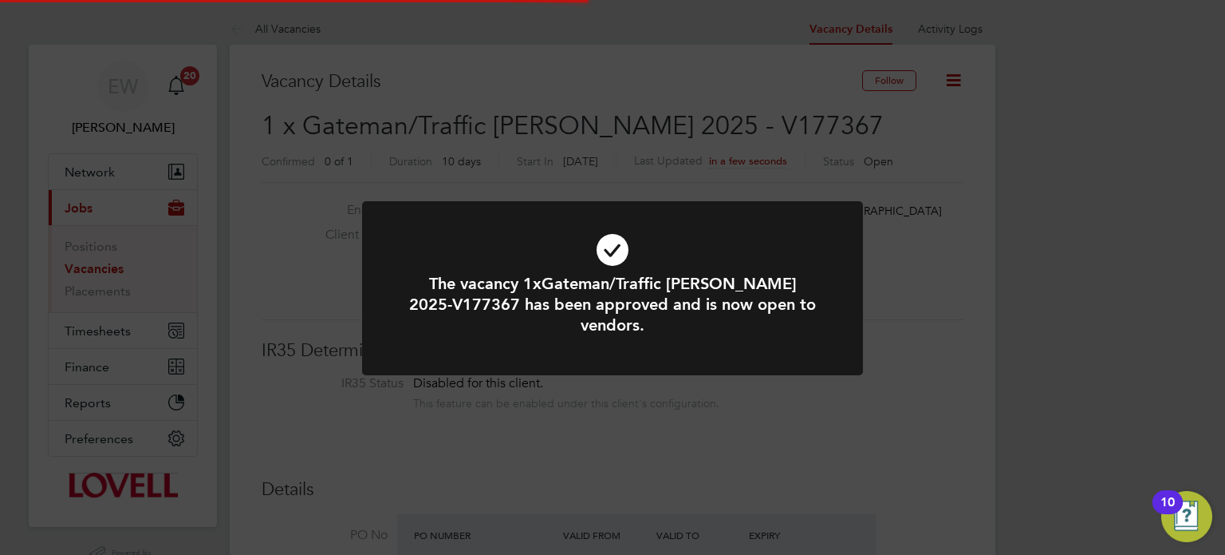
scroll to position [47, 140]
click at [1047, 302] on div "The vacancy 1xGateman/Traffic [PERSON_NAME] 2025-V177367 has been approved and …" at bounding box center [612, 277] width 1225 height 555
